Goal: Transaction & Acquisition: Purchase product/service

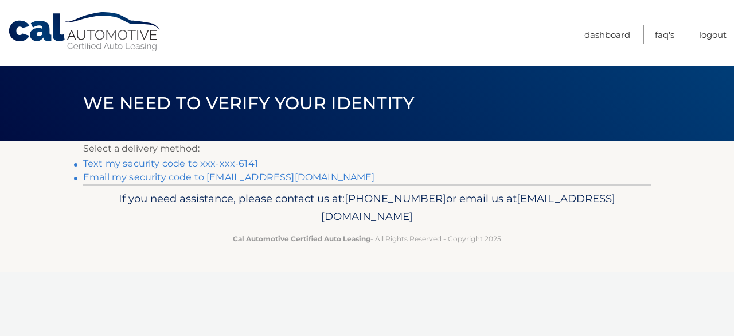
click at [229, 163] on link "Text my security code to xxx-xxx-6141" at bounding box center [170, 163] width 175 height 11
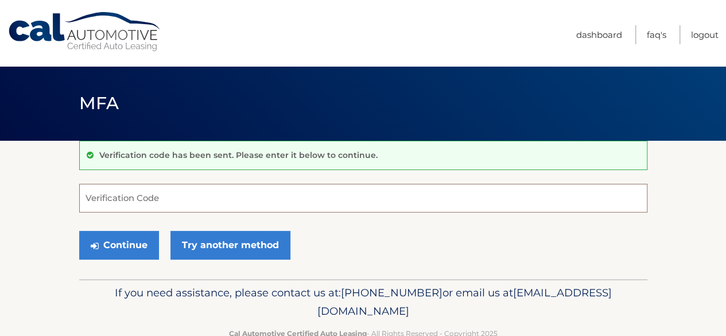
click at [228, 203] on input "Verification Code" at bounding box center [363, 198] width 568 height 29
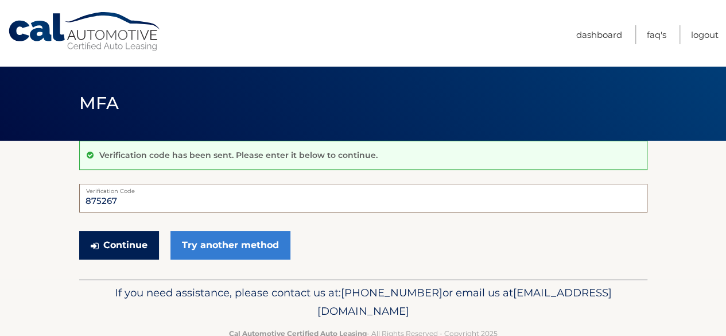
type input "875267"
click at [121, 243] on button "Continue" at bounding box center [119, 245] width 80 height 29
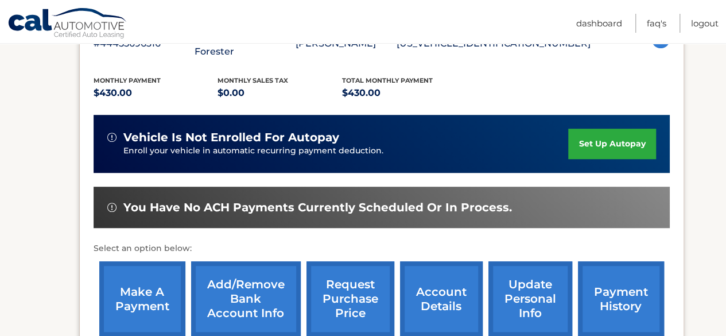
scroll to position [238, 0]
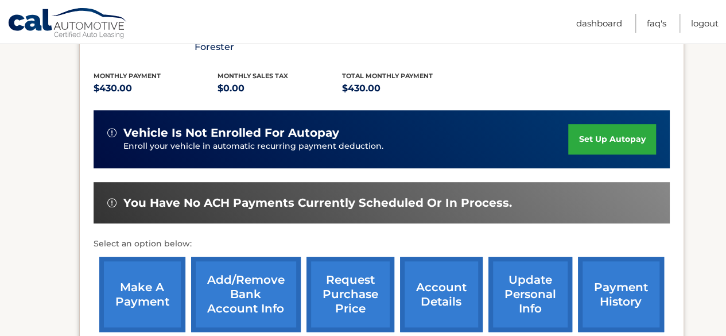
click at [139, 283] on link "make a payment" at bounding box center [142, 293] width 86 height 75
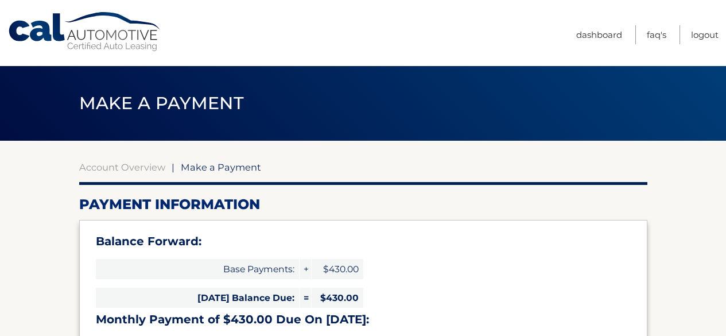
select select "NzVhZTk0OGUtNjczNi00YTY0LTlkOWMtZmVmZWY5Mjk0ODBk"
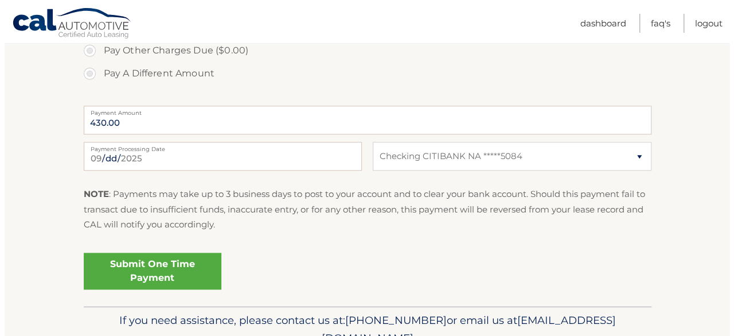
scroll to position [489, 0]
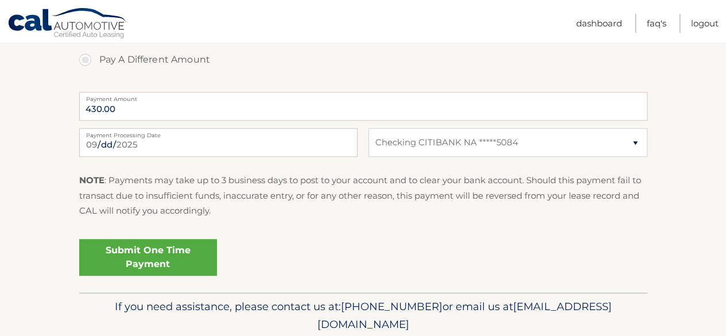
click at [173, 250] on link "Submit One Time Payment" at bounding box center [148, 257] width 138 height 37
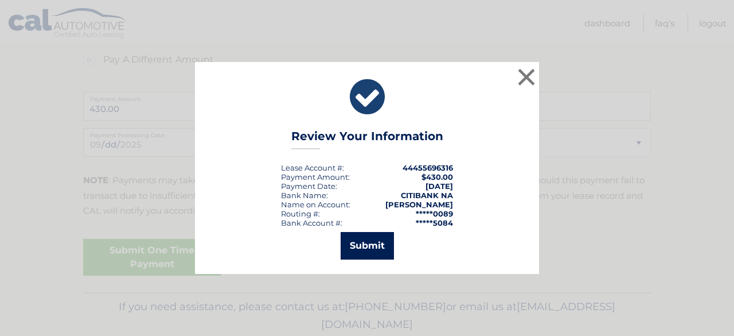
click at [362, 239] on button "Submit" at bounding box center [367, 246] width 53 height 28
